Goal: Obtain resource: Download file/media

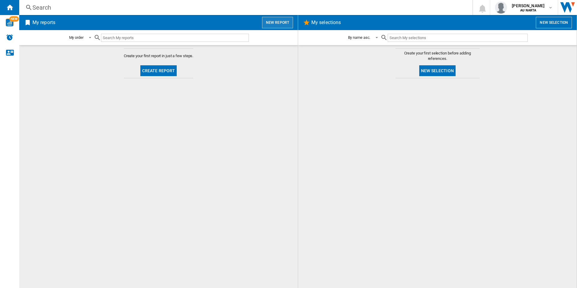
click at [272, 24] on button "New report" at bounding box center [277, 22] width 31 height 11
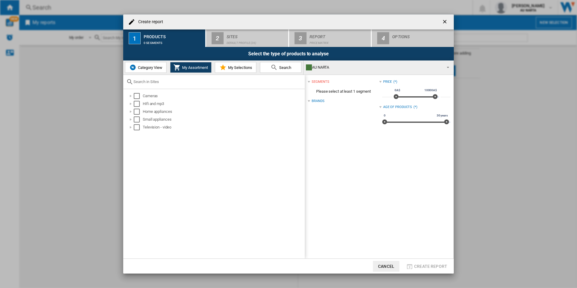
click at [152, 66] on span "Category View" at bounding box center [149, 67] width 26 height 5
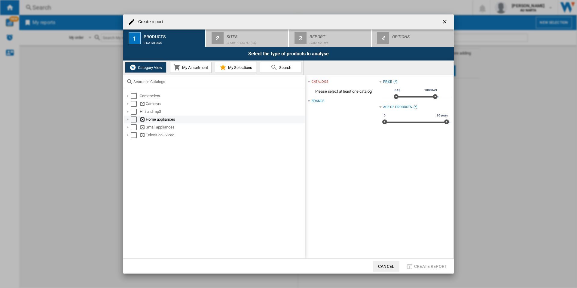
click at [127, 117] on div at bounding box center [128, 119] width 6 height 6
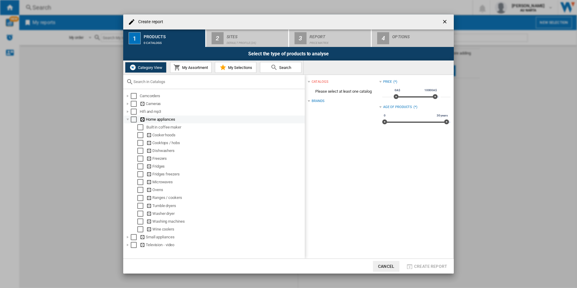
click at [128, 120] on div at bounding box center [128, 119] width 6 height 6
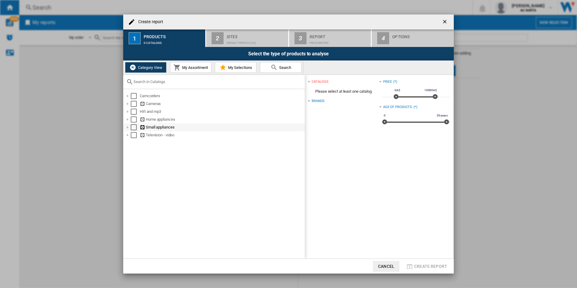
click at [129, 127] on div at bounding box center [128, 127] width 6 height 6
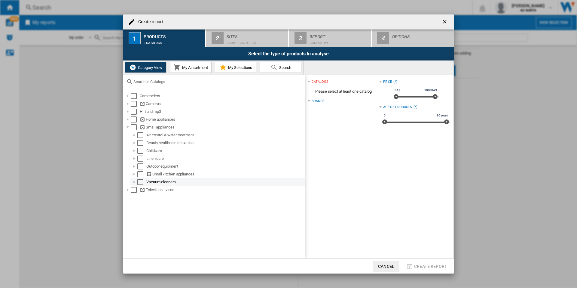
click at [133, 182] on div at bounding box center [134, 182] width 6 height 6
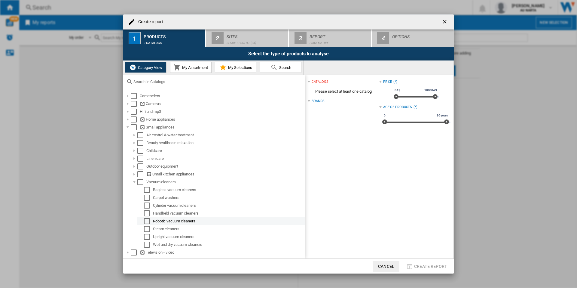
click at [148, 221] on div "Select" at bounding box center [147, 221] width 6 height 6
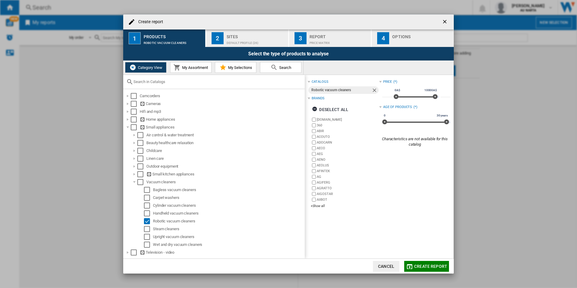
click at [314, 38] on div "Price Matrix" at bounding box center [338, 41] width 59 height 6
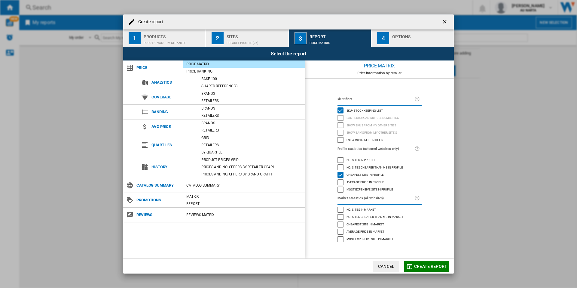
click at [169, 38] on div "Robotic vacuum cleaners" at bounding box center [173, 41] width 59 height 6
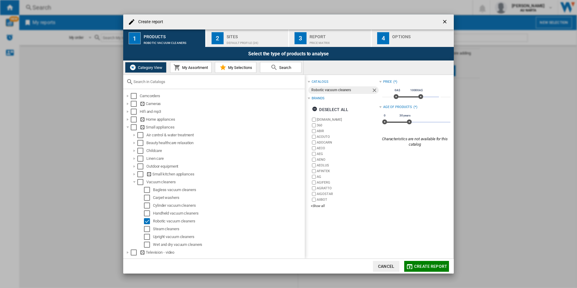
click at [307, 39] on button "3 Report Price Matrix" at bounding box center [330, 37] width 83 height 17
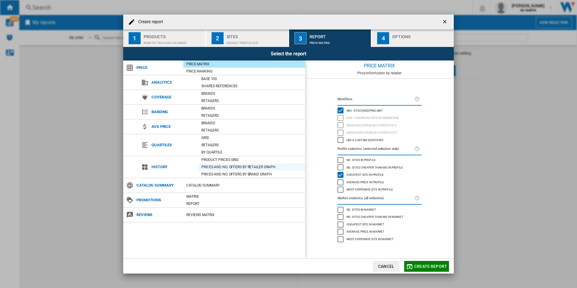
click at [237, 166] on div "Prices and No. offers by retailer graph" at bounding box center [251, 167] width 107 height 6
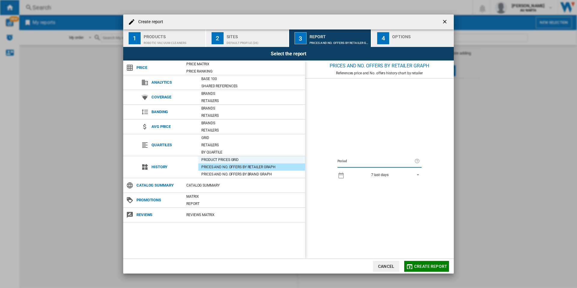
click at [237, 157] on div "Product prices grid" at bounding box center [251, 160] width 107 height 6
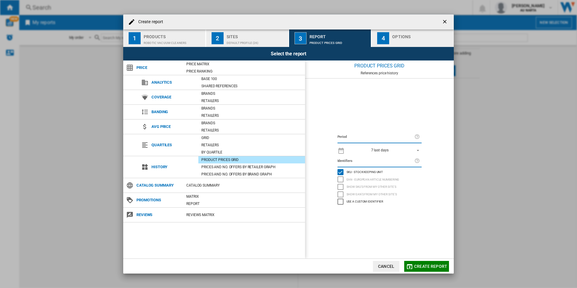
click at [392, 148] on span "7 last days" at bounding box center [379, 150] width 63 height 5
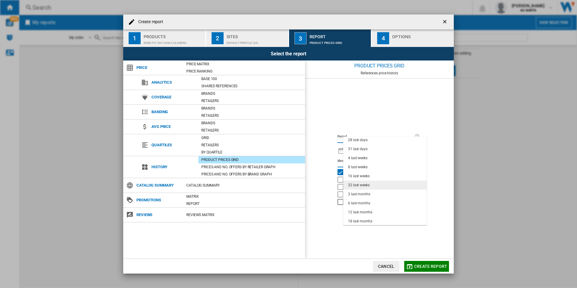
scroll to position [38, 0]
click at [374, 211] on md-option "12 last months" at bounding box center [385, 211] width 84 height 9
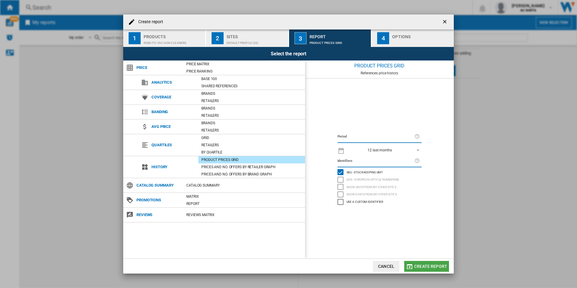
click at [426, 267] on span "Create report" at bounding box center [430, 265] width 33 height 5
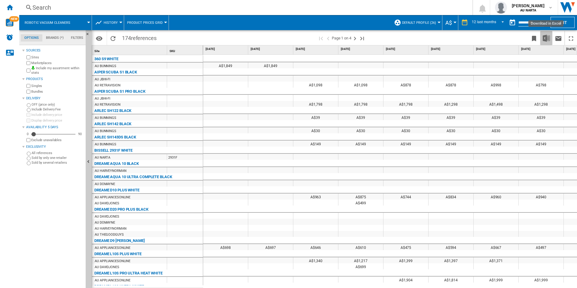
click at [547, 39] on img "Download in Excel" at bounding box center [546, 38] width 7 height 7
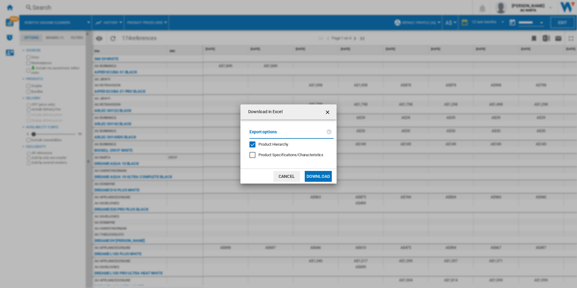
click at [314, 175] on button "Download" at bounding box center [318, 176] width 27 height 11
